Goal: Task Accomplishment & Management: Use online tool/utility

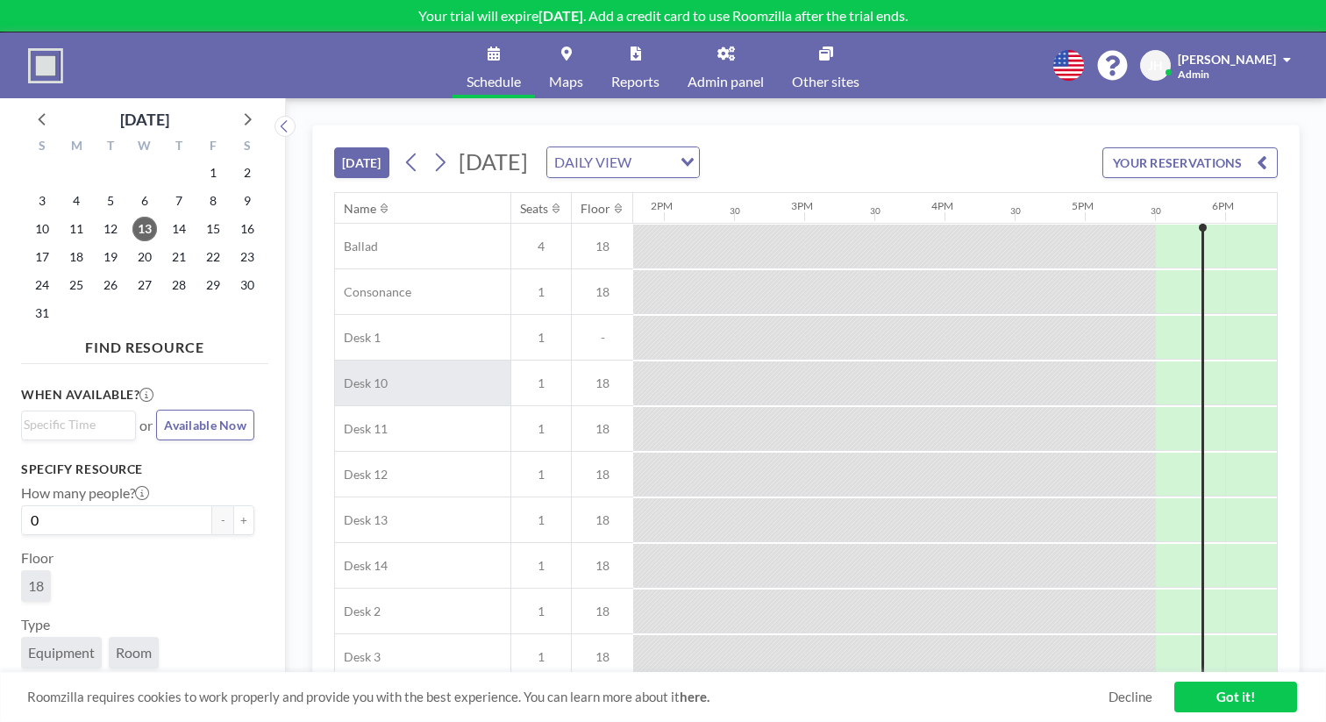
scroll to position [0, 1937]
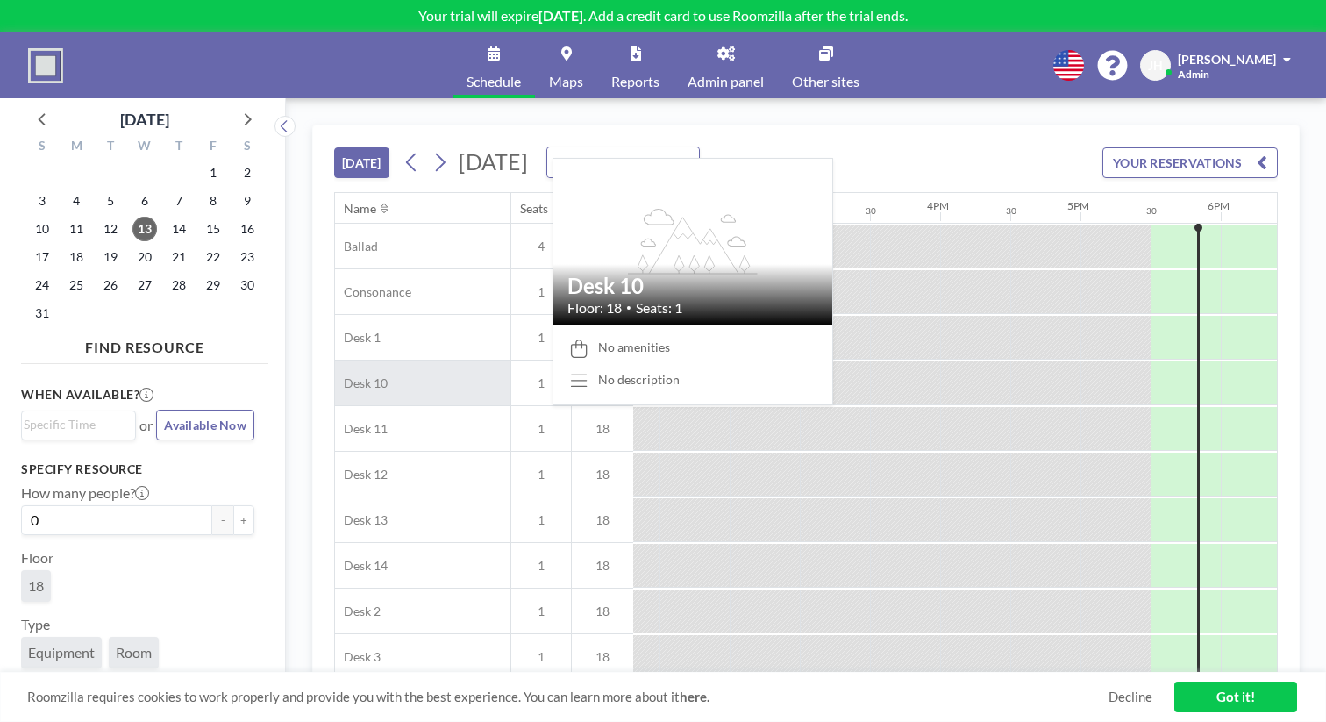
click at [367, 360] on div "Desk 10" at bounding box center [422, 382] width 175 height 45
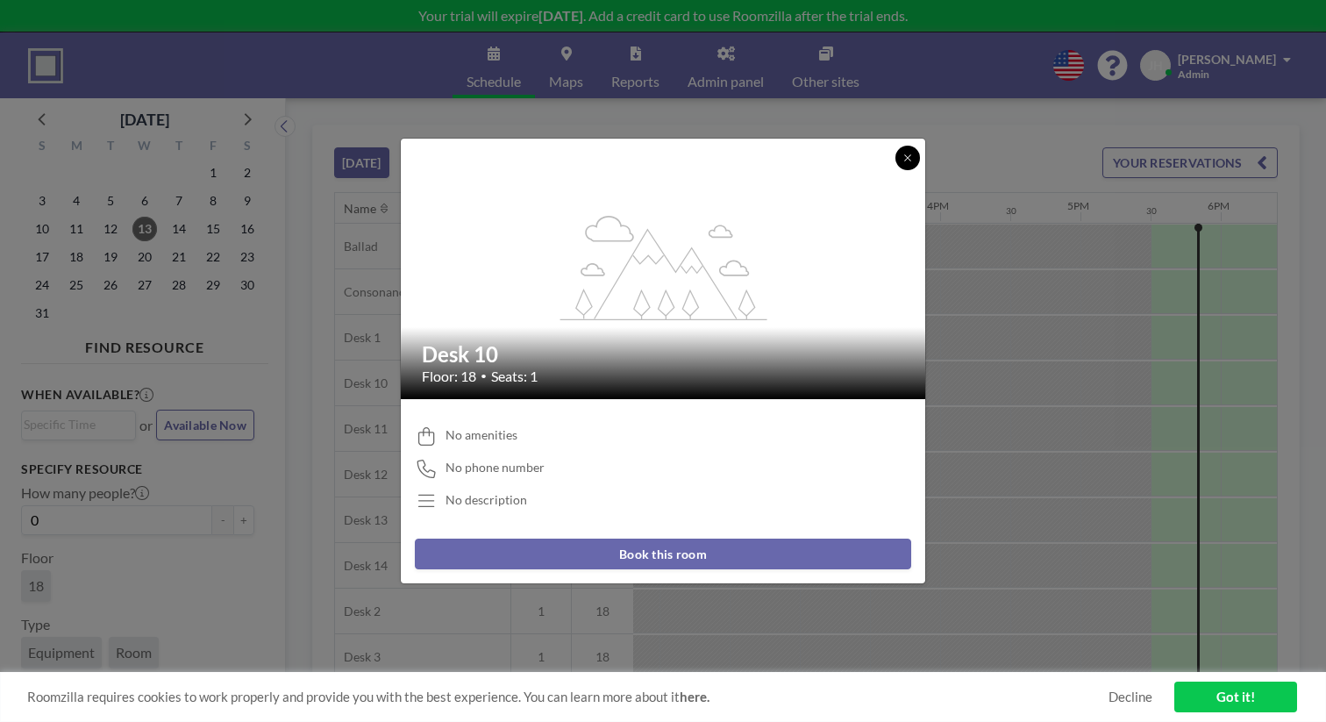
click at [902, 163] on icon at bounding box center [907, 158] width 11 height 11
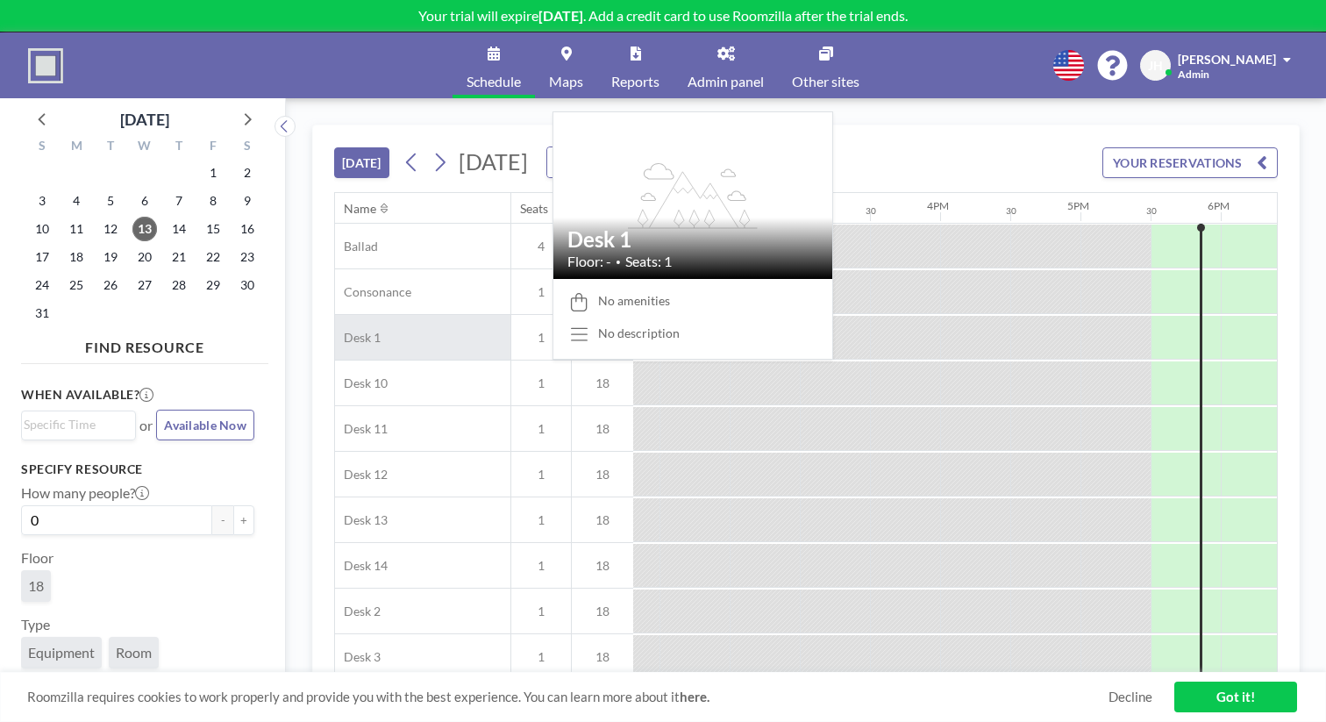
click at [371, 315] on div "Desk 1" at bounding box center [422, 337] width 175 height 45
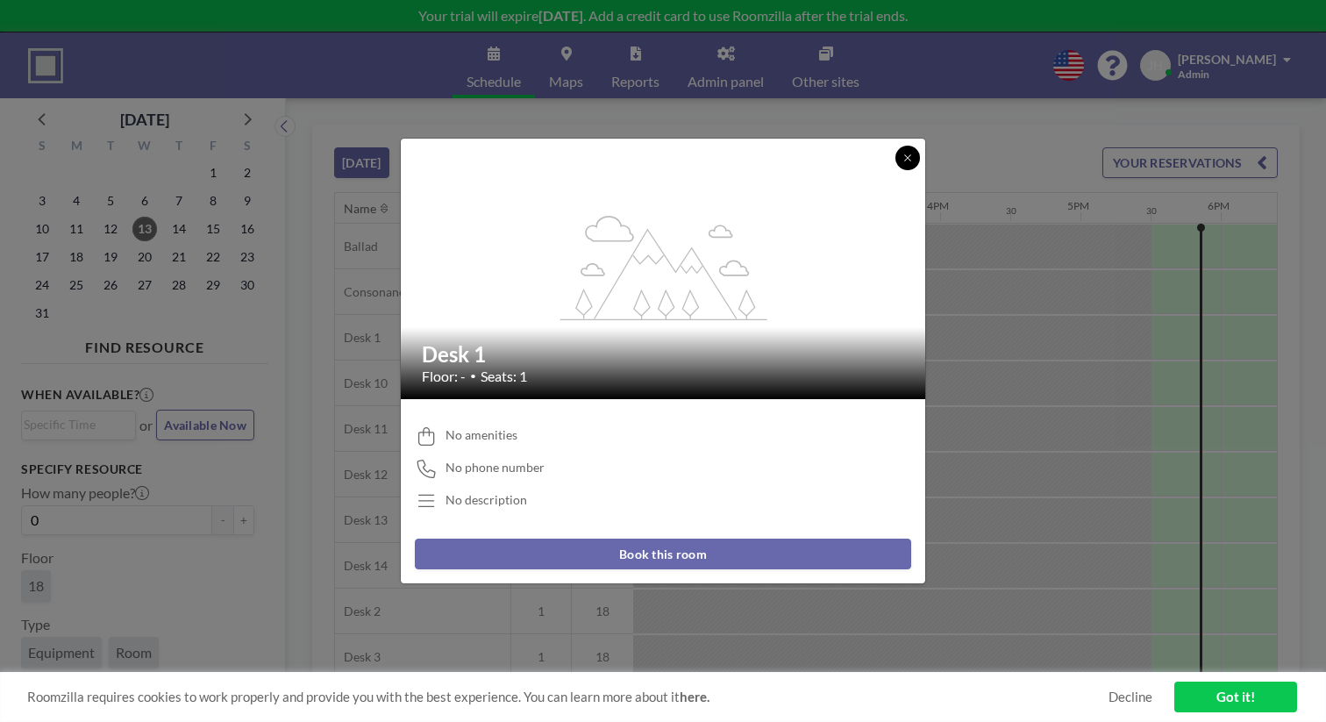
click at [902, 163] on icon at bounding box center [907, 158] width 11 height 11
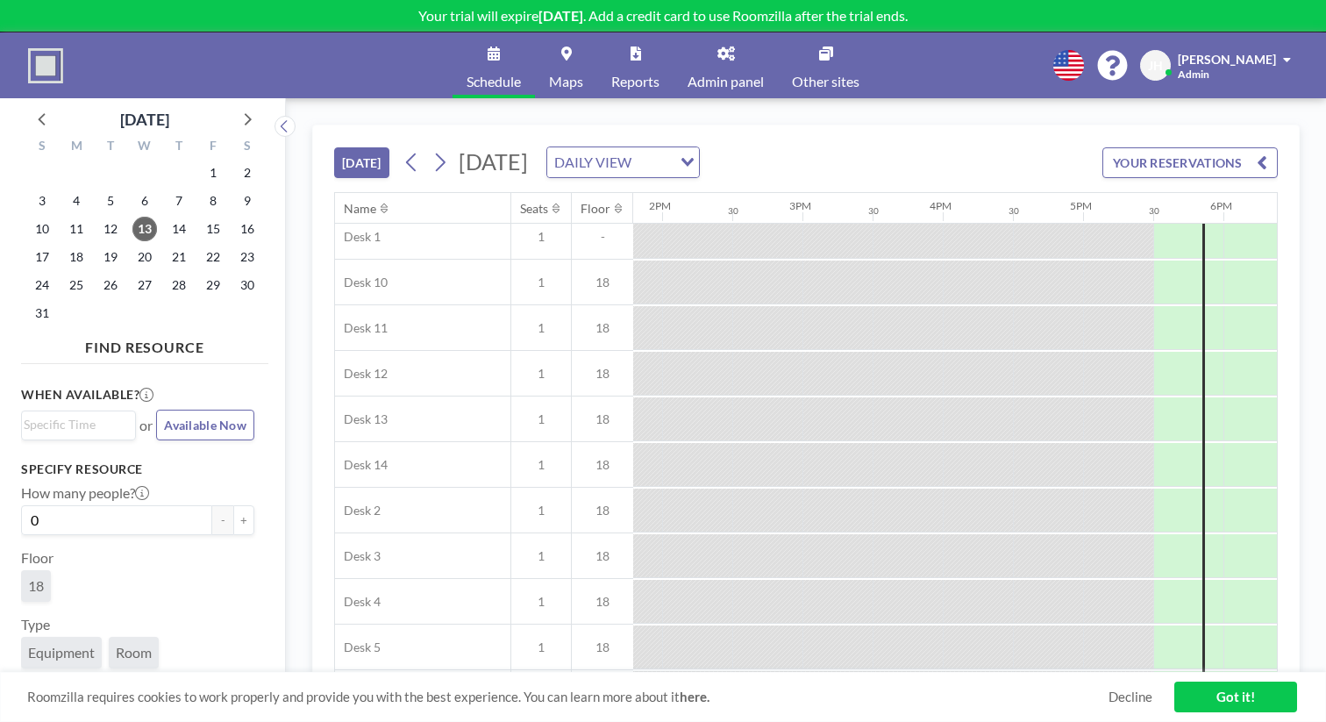
scroll to position [85, 1935]
click at [1122, 708] on div "Roomzilla requires cookies to work properly and provide you with the best exper…" at bounding box center [663, 697] width 1326 height 50
click at [1120, 700] on link "Decline" at bounding box center [1130, 696] width 44 height 17
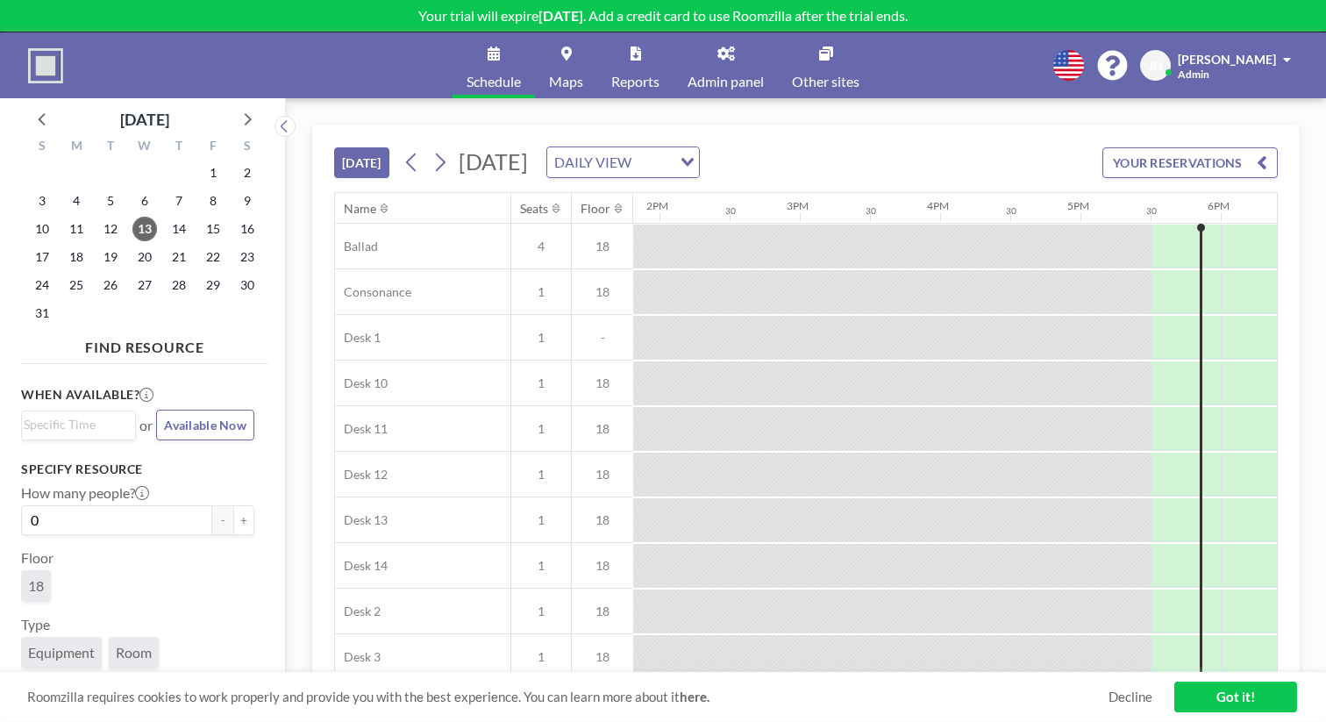
click at [1199, 703] on link "Got it!" at bounding box center [1235, 696] width 123 height 31
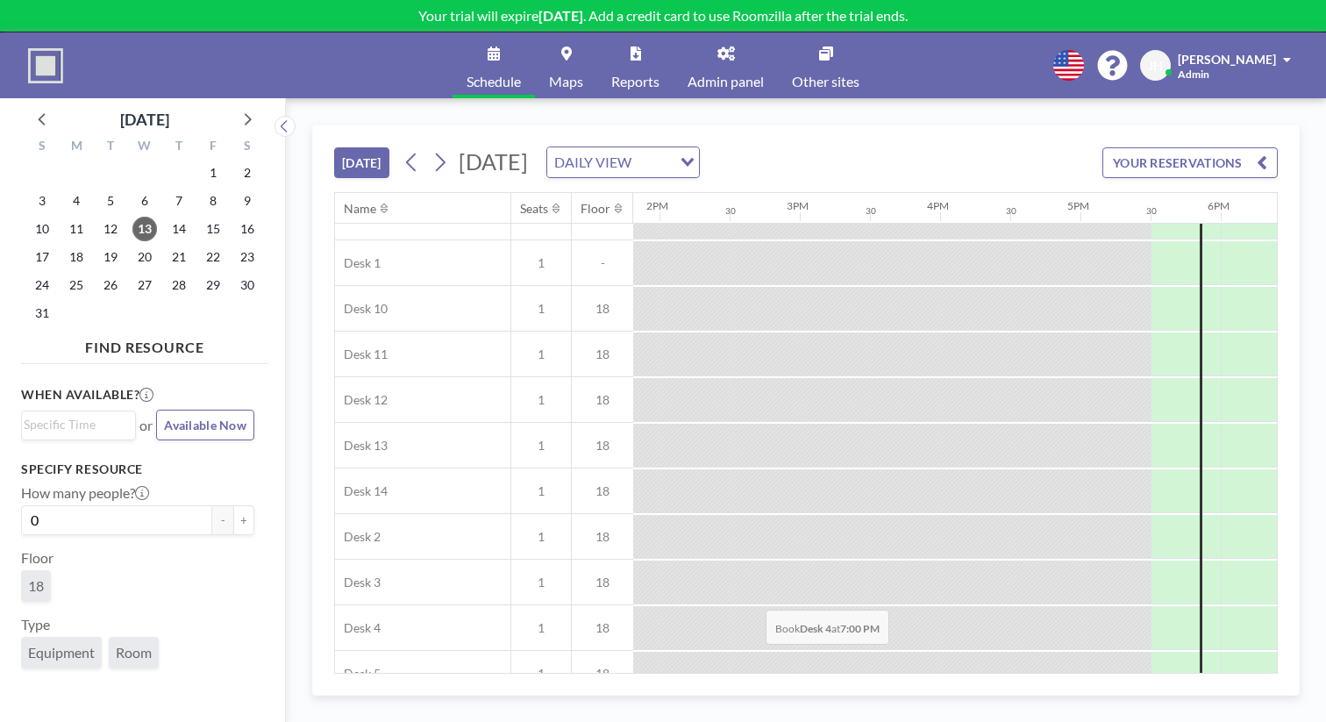
scroll to position [78, 1937]
